Goal: Go to known website: Go to known website

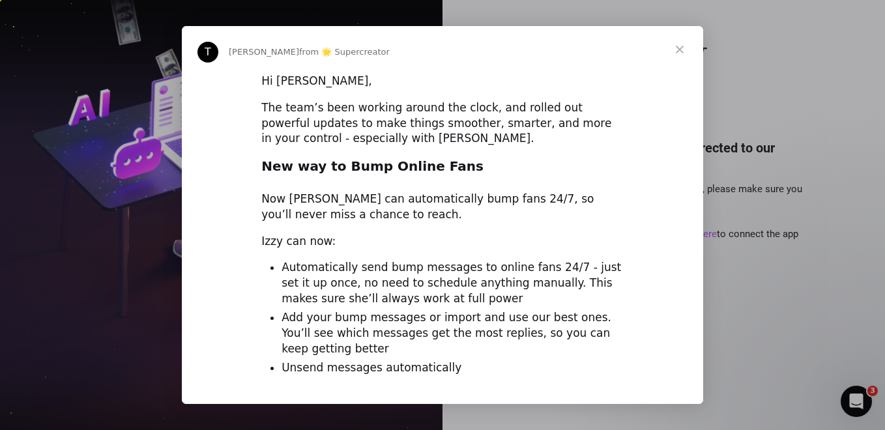
click at [678, 44] on span "Close" at bounding box center [680, 49] width 47 height 47
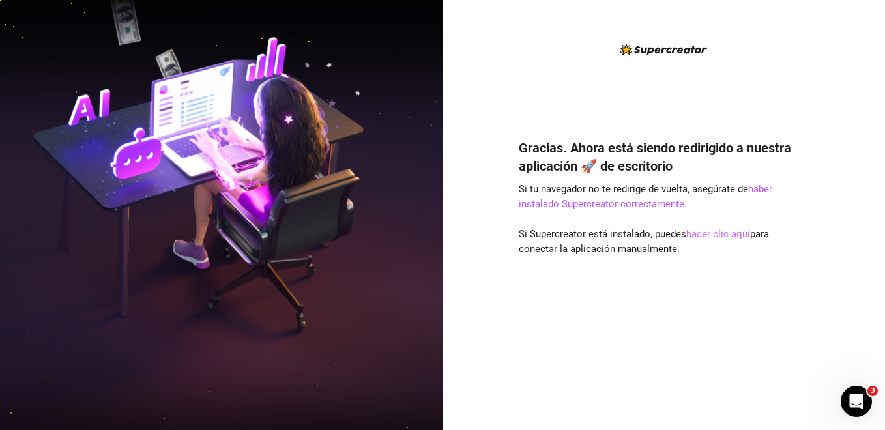
click at [709, 233] on link "hacer clic aquí" at bounding box center [719, 234] width 64 height 12
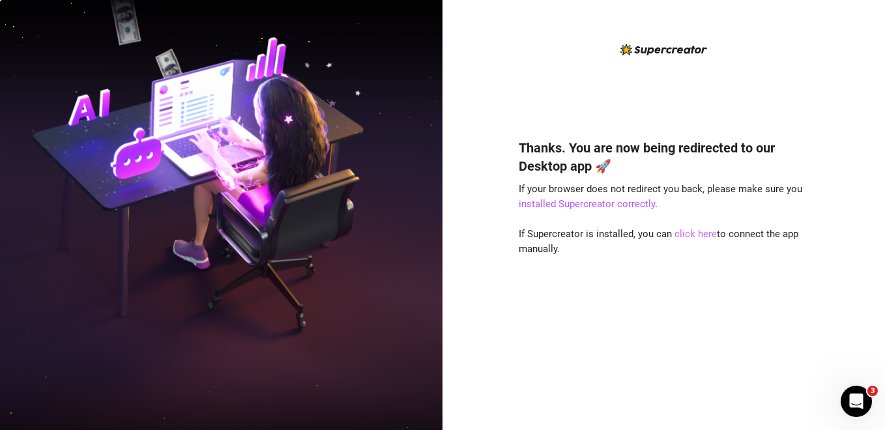
click at [703, 235] on link "click here" at bounding box center [696, 234] width 42 height 12
click at [845, 104] on div "Thanks. You are now being redirected to our Desktop app 🚀 If your browser does …" at bounding box center [664, 215] width 443 height 430
click at [526, 76] on div "Thanks. You are now being redirected to our Desktop app 🚀 If your browser does …" at bounding box center [664, 226] width 291 height 368
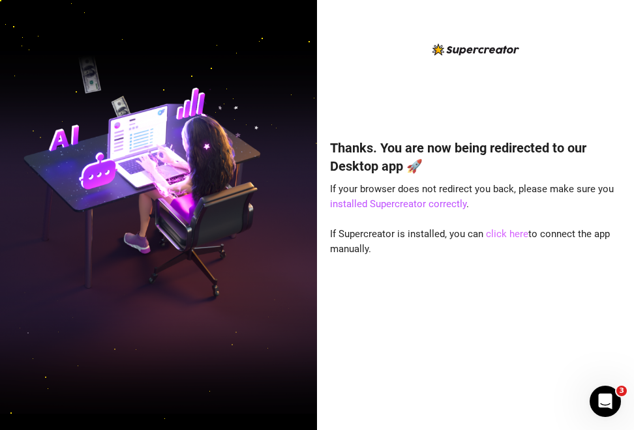
click at [518, 235] on link "click here" at bounding box center [507, 234] width 42 height 12
drag, startPoint x: 508, startPoint y: 231, endPoint x: 466, endPoint y: 310, distance: 89.0
click at [508, 231] on link "click here" at bounding box center [507, 234] width 42 height 12
